Goal: Browse casually

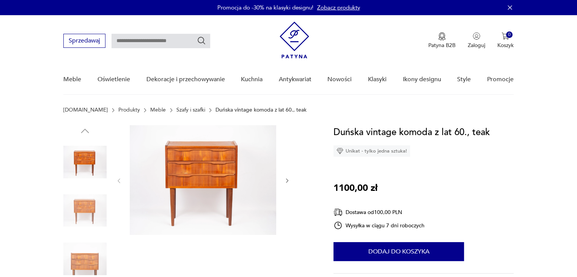
click at [199, 156] on img at bounding box center [203, 180] width 146 height 110
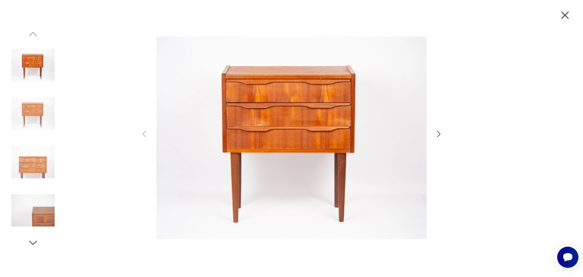
click at [439, 134] on icon "button" at bounding box center [438, 133] width 9 height 9
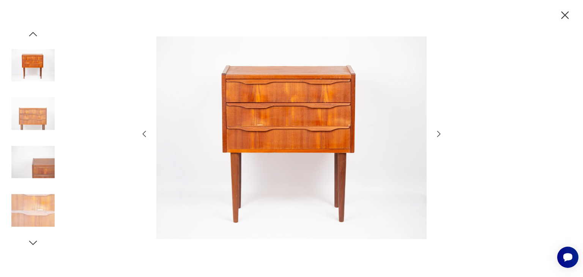
click at [439, 134] on icon "button" at bounding box center [438, 133] width 9 height 9
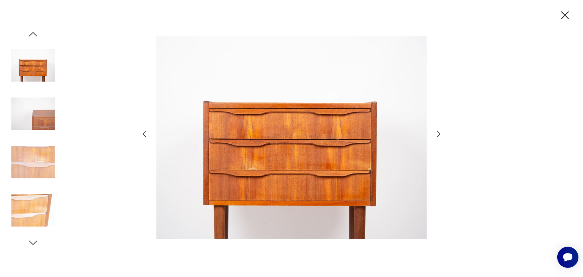
click at [438, 133] on icon "button" at bounding box center [438, 133] width 9 height 9
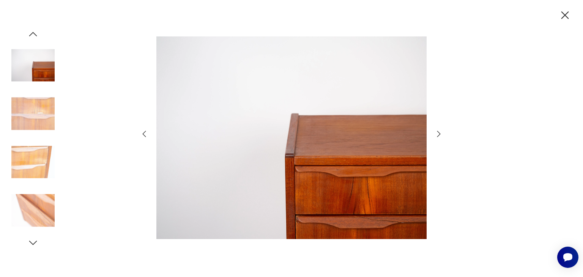
click at [438, 133] on icon "button" at bounding box center [438, 133] width 9 height 9
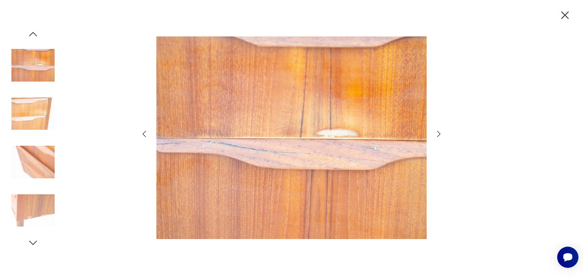
click at [438, 133] on icon "button" at bounding box center [438, 133] width 9 height 9
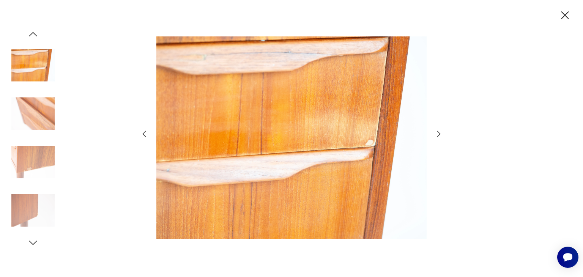
click at [438, 133] on icon "button" at bounding box center [438, 133] width 9 height 9
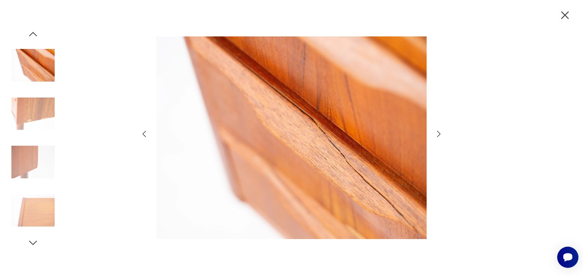
click at [438, 133] on icon "button" at bounding box center [438, 133] width 9 height 9
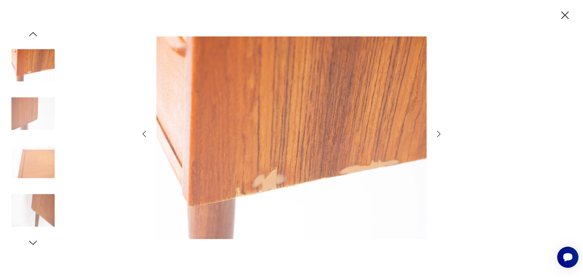
click at [438, 133] on icon "button" at bounding box center [438, 133] width 9 height 9
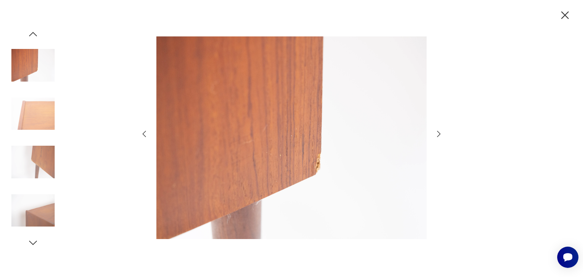
click at [438, 133] on icon "button" at bounding box center [438, 133] width 9 height 9
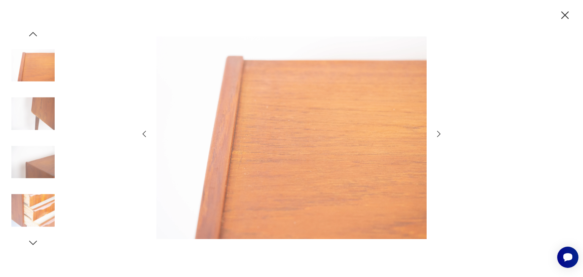
click at [438, 133] on icon "button" at bounding box center [438, 133] width 9 height 9
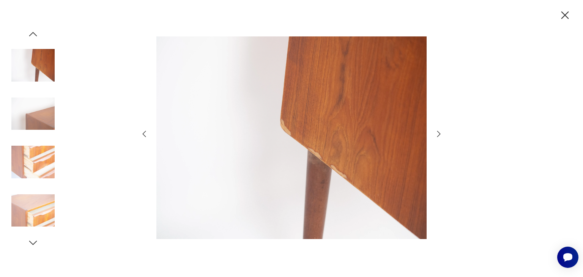
click at [564, 14] on icon "button" at bounding box center [564, 15] width 13 height 13
